Goal: Task Accomplishment & Management: Manage account settings

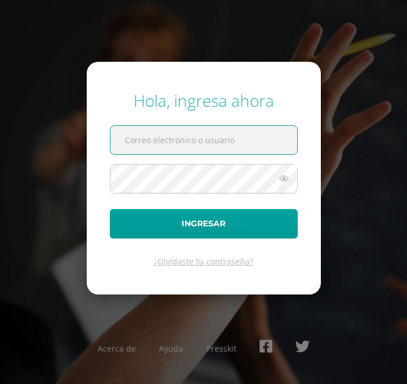
click at [148, 151] on input "text" at bounding box center [203, 140] width 187 height 28
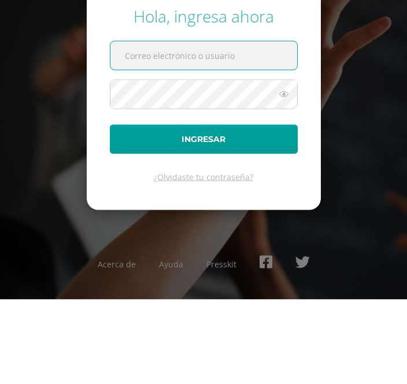
click at [213, 126] on input "text" at bounding box center [203, 140] width 187 height 28
click at [231, 126] on input "text" at bounding box center [203, 140] width 187 height 28
click at [377, 121] on div "Hola, ingresa ahora Ingresar ¿Olvidaste tu contraseña? Acerca de Ayuda Presskit" at bounding box center [203, 191] width 407 height 223
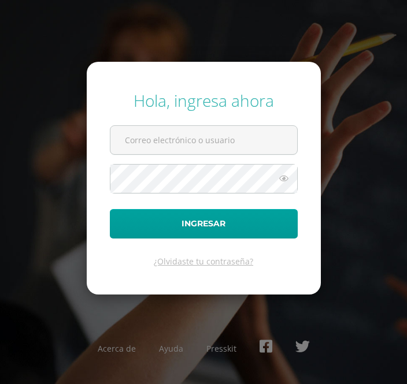
click at [228, 129] on input "text" at bounding box center [203, 140] width 187 height 28
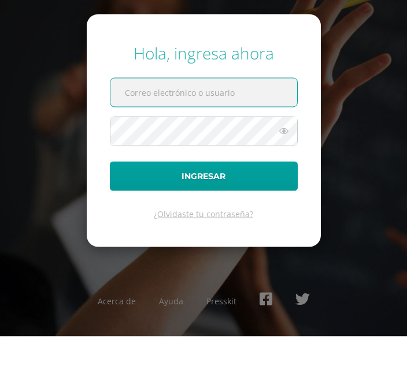
type input "805@laestrella.edu.gt"
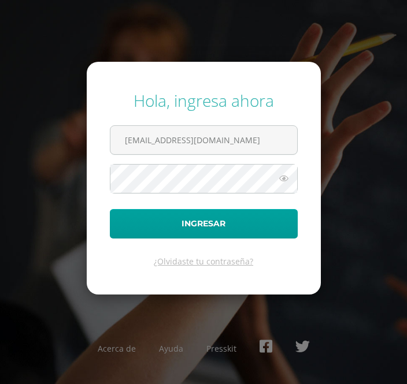
click at [243, 209] on button "Ingresar" at bounding box center [204, 223] width 188 height 29
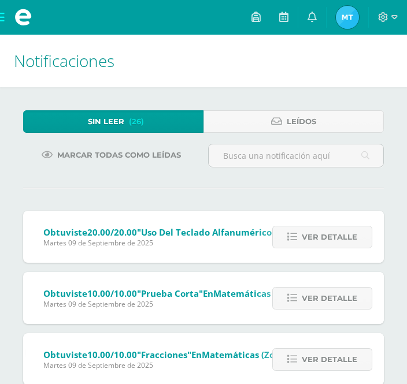
click at [283, 22] on icon at bounding box center [283, 17] width 9 height 10
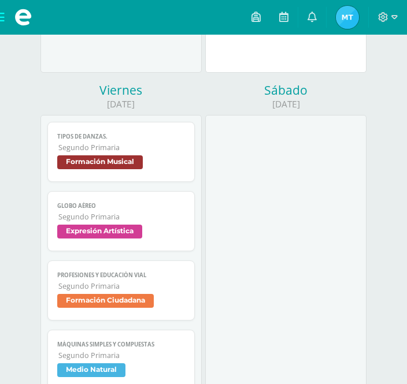
scroll to position [766, 0]
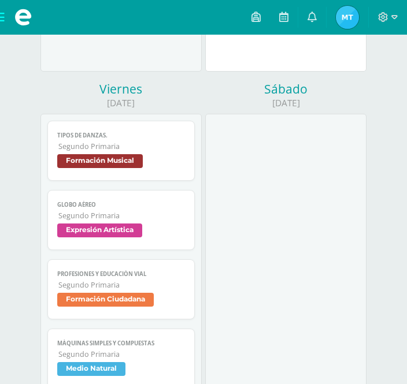
click at [77, 166] on span "Formación Musical" at bounding box center [100, 161] width 86 height 14
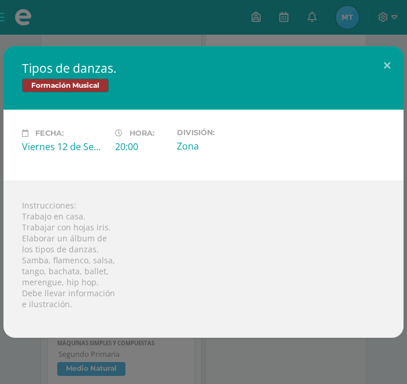
click at [42, 35] on div "Tipos de danzas. Formación Musical Fecha: [DATE] Hora: 20:00 División: Zona Ins…" at bounding box center [203, 192] width 407 height 384
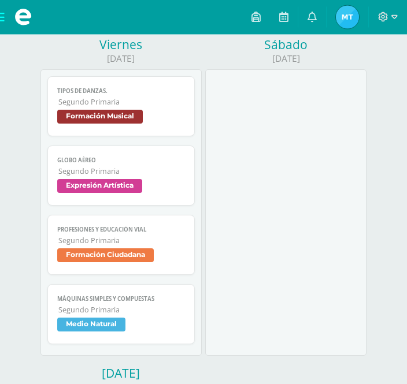
scroll to position [810, 0]
click at [70, 193] on span "Expresión Artística" at bounding box center [99, 186] width 85 height 14
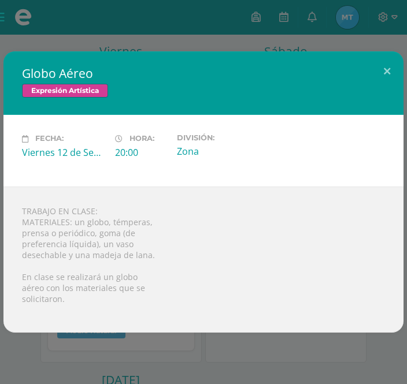
scroll to position [800, 0]
click at [380, 85] on button at bounding box center [386, 70] width 33 height 39
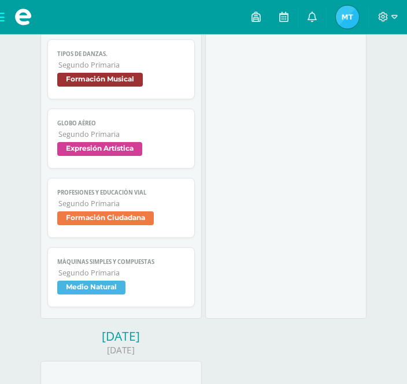
scroll to position [854, 0]
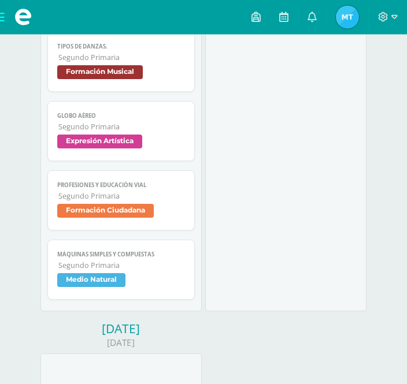
click at [75, 217] on span "Formación Ciudadana" at bounding box center [105, 212] width 96 height 14
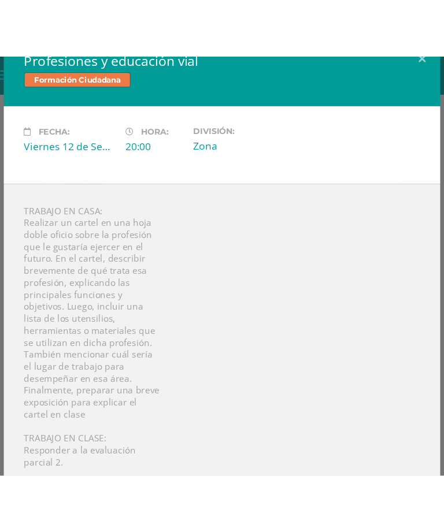
scroll to position [781, 0]
